Goal: Information Seeking & Learning: Learn about a topic

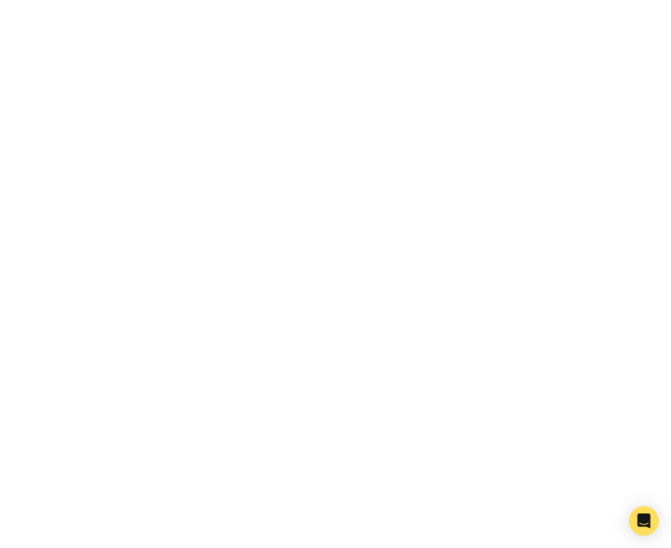
scroll to position [1881, 0]
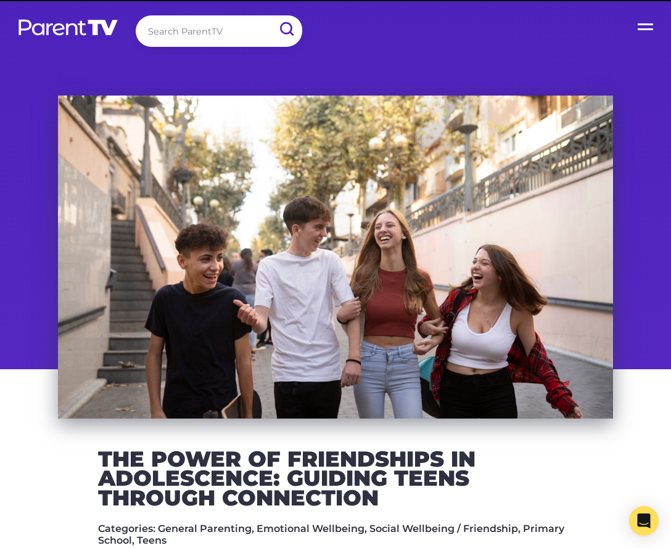
scroll to position [1881, 0]
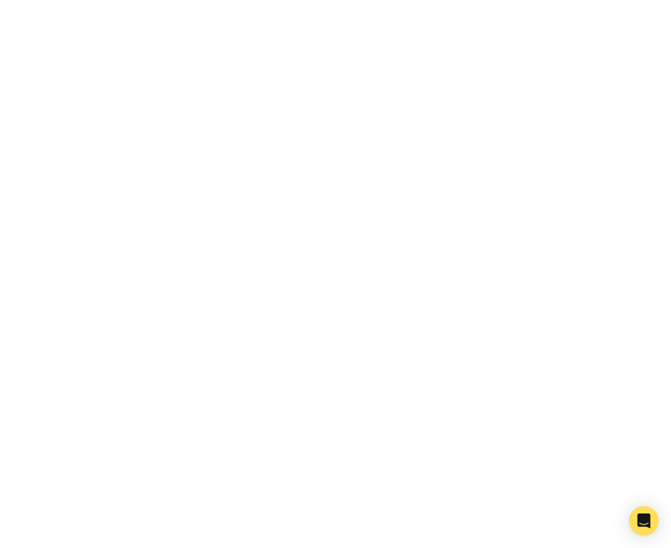
click at [418, 242] on img at bounding box center [335, 454] width 425 height 425
